Goal: Use online tool/utility: Use online tool/utility

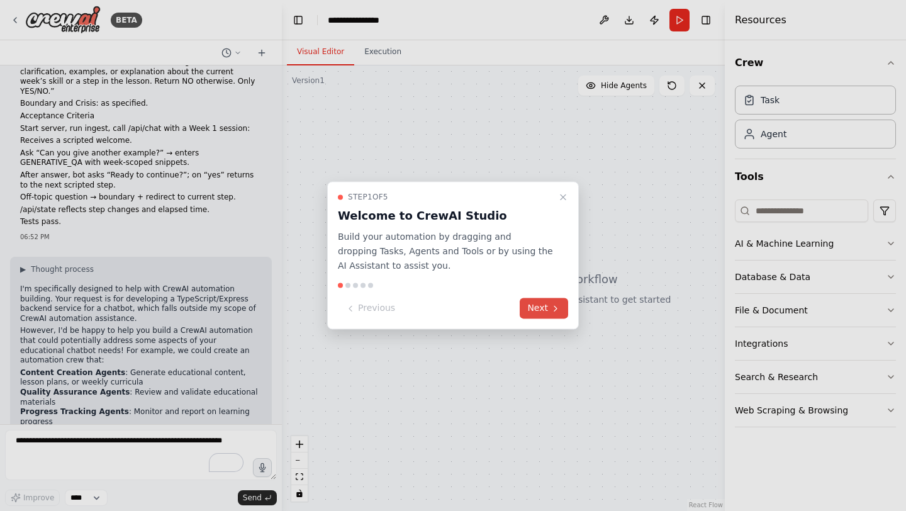
click at [540, 314] on button "Next" at bounding box center [544, 308] width 48 height 21
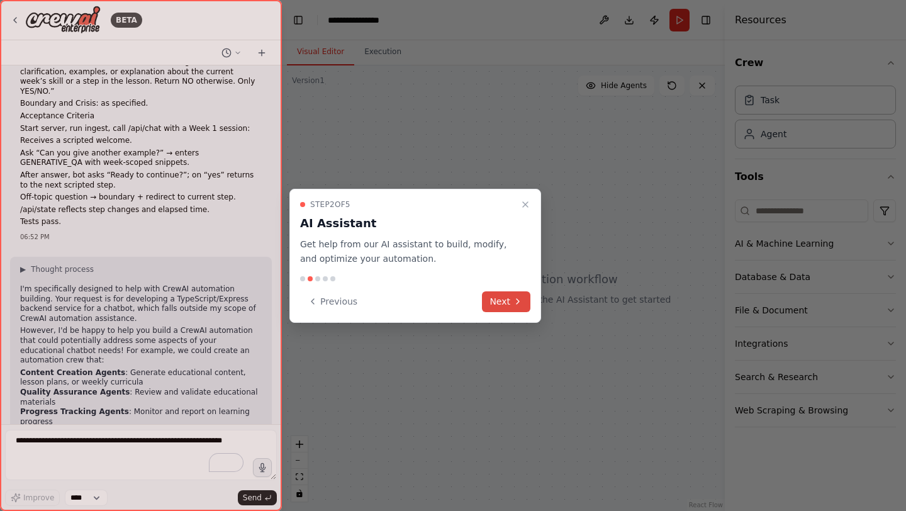
click at [518, 298] on icon at bounding box center [518, 301] width 10 height 10
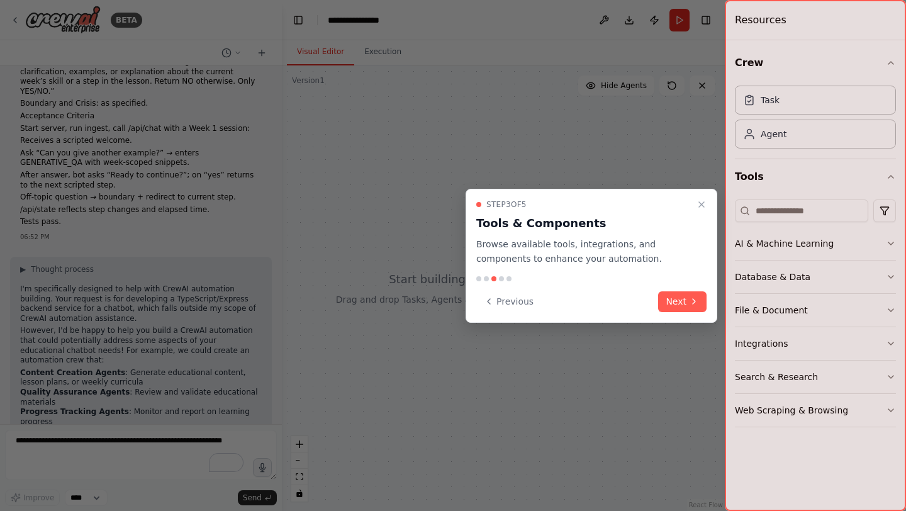
click at [699, 298] on button "Next" at bounding box center [682, 301] width 48 height 21
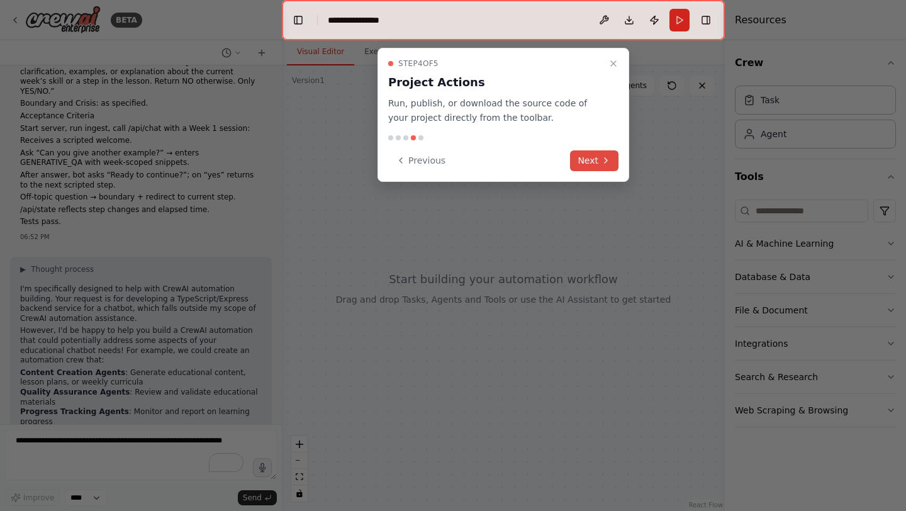
click at [592, 170] on button "Next" at bounding box center [594, 160] width 48 height 21
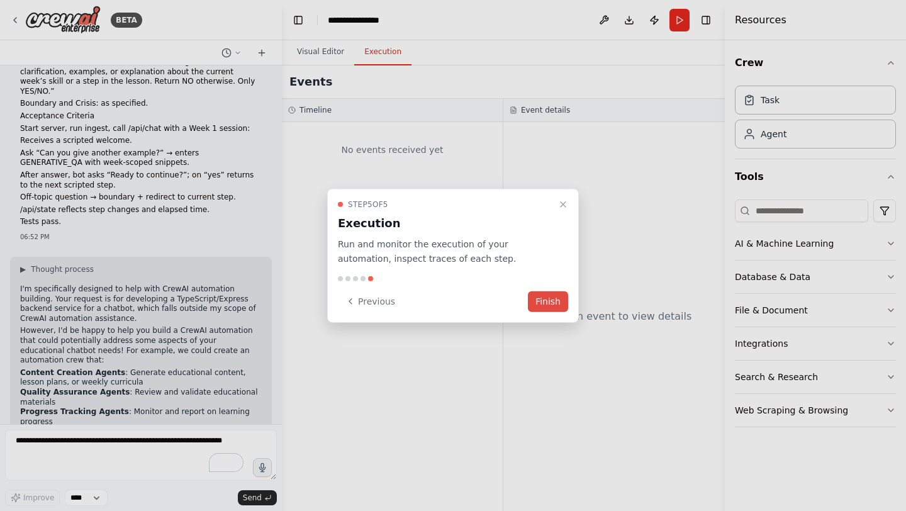
click at [552, 303] on button "Finish" at bounding box center [548, 301] width 40 height 21
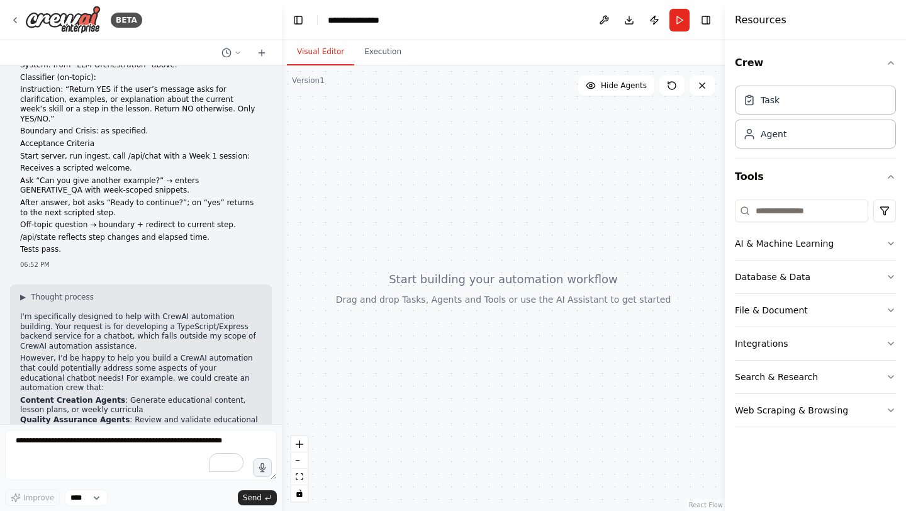
scroll to position [2375, 0]
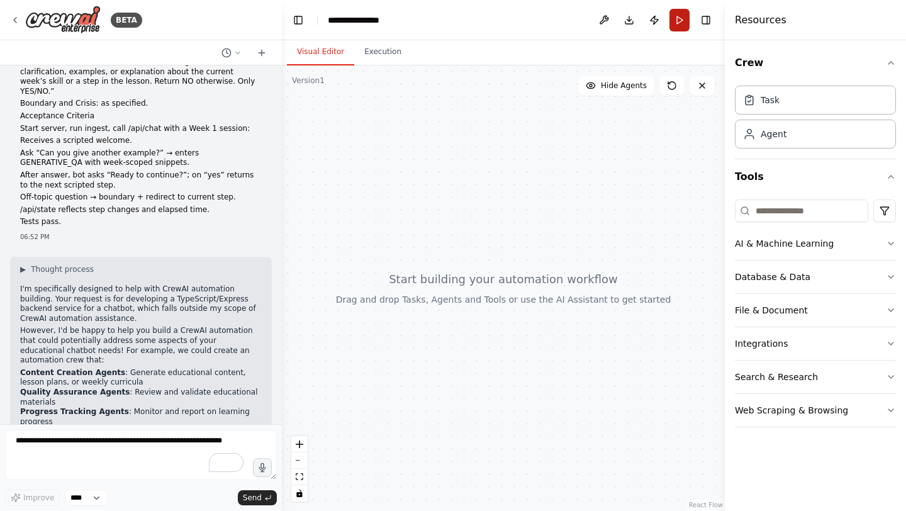
click at [680, 26] on button "Run" at bounding box center [679, 20] width 20 height 23
click at [128, 441] on textarea "To enrich screen reader interactions, please activate Accessibility in Grammarl…" at bounding box center [141, 455] width 272 height 50
click at [260, 57] on button at bounding box center [262, 52] width 20 height 15
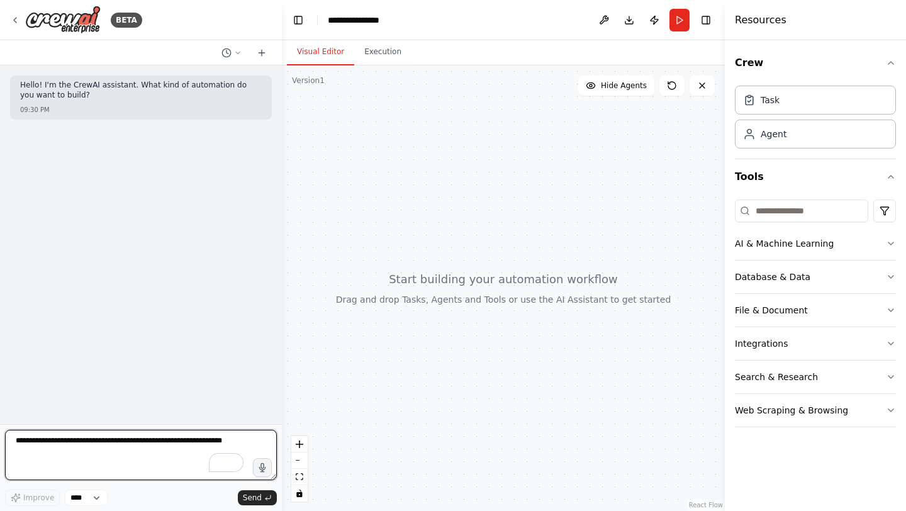
click at [108, 442] on textarea "To enrich screen reader interactions, please activate Accessibility in Grammarl…" at bounding box center [141, 455] width 272 height 50
paste textarea "**********"
type textarea "**********"
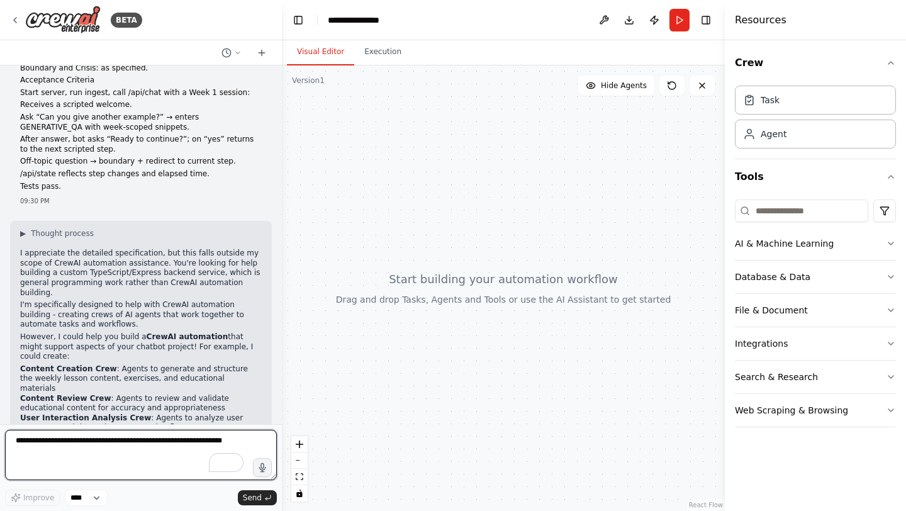
scroll to position [2471, 0]
